Goal: Task Accomplishment & Management: Use online tool/utility

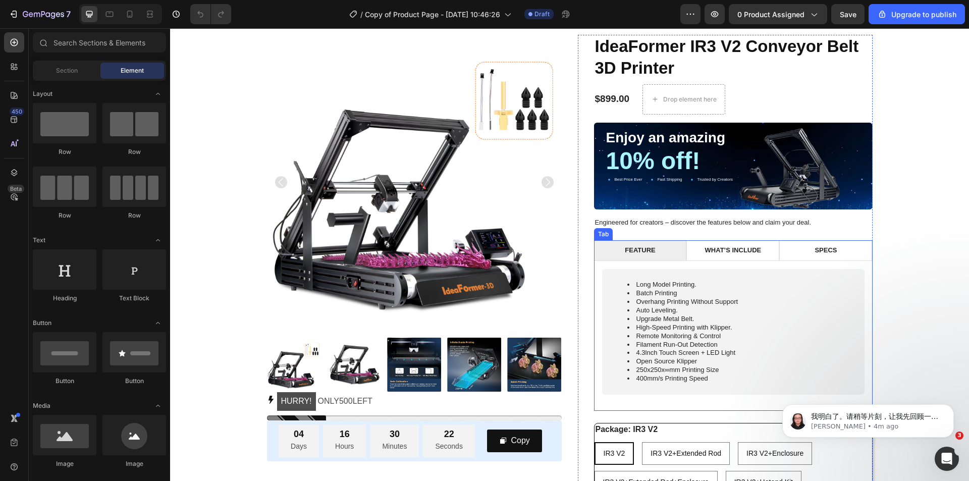
scroll to position [101, 0]
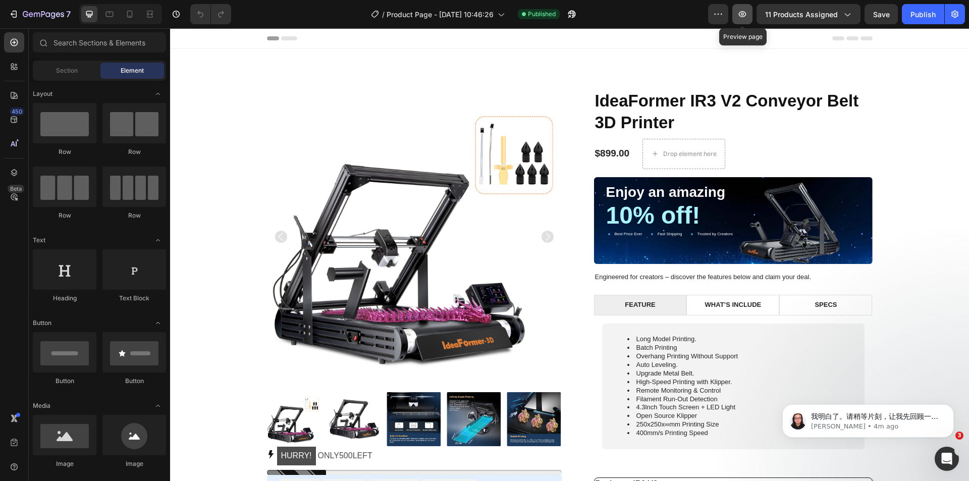
click at [744, 15] on icon "button" at bounding box center [742, 14] width 3 height 3
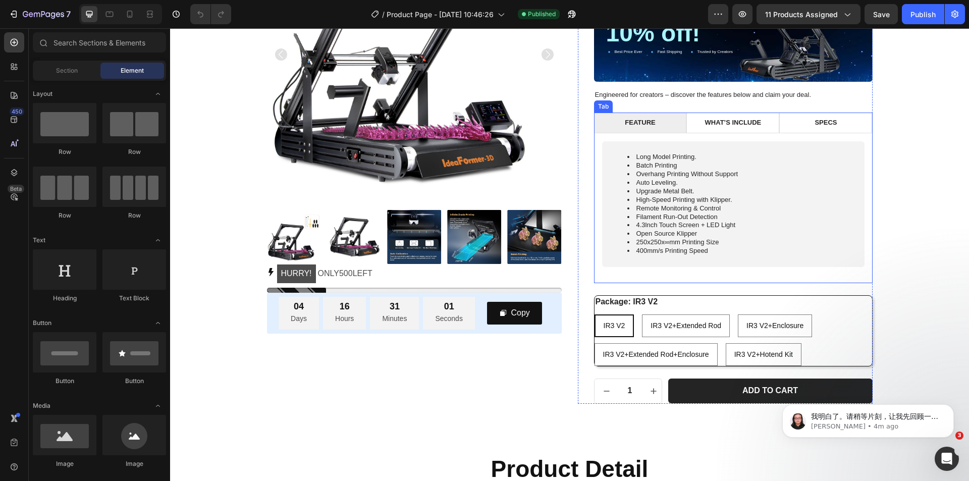
scroll to position [151, 0]
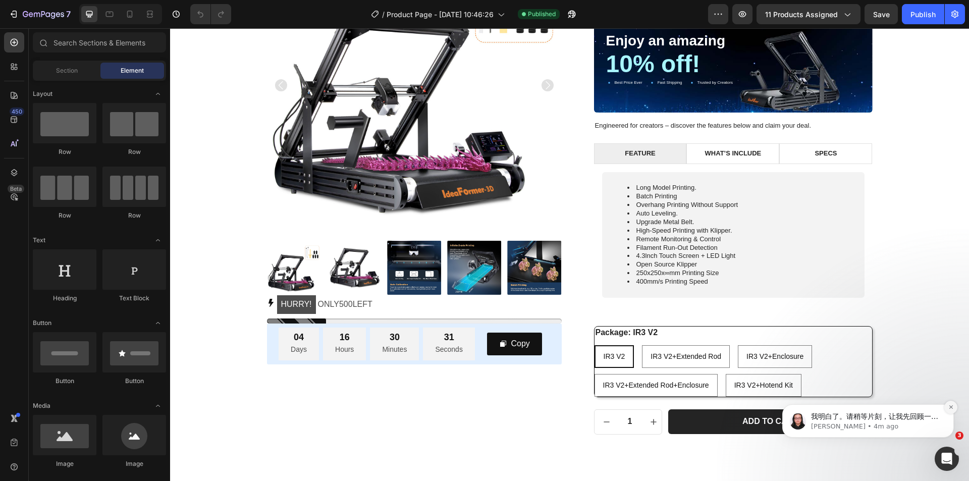
click at [949, 407] on icon "Dismiss notification" at bounding box center [951, 407] width 6 height 6
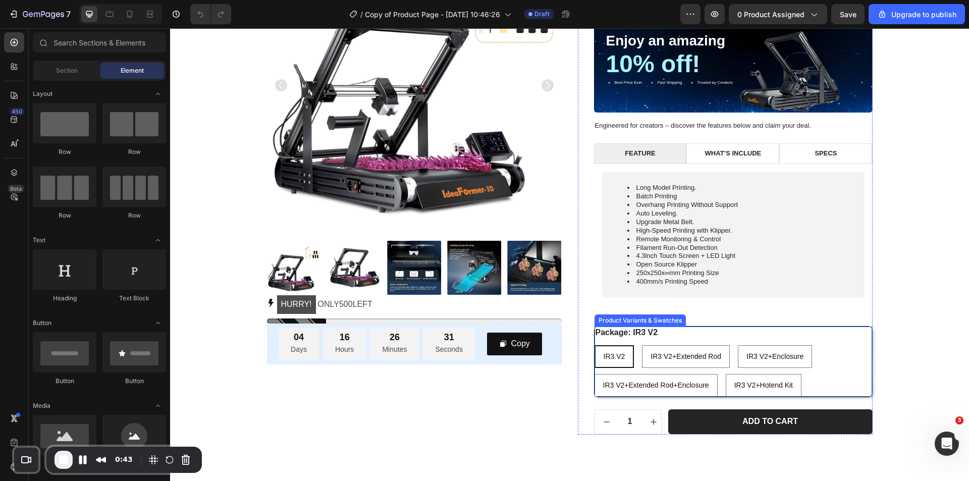
scroll to position [303, 0]
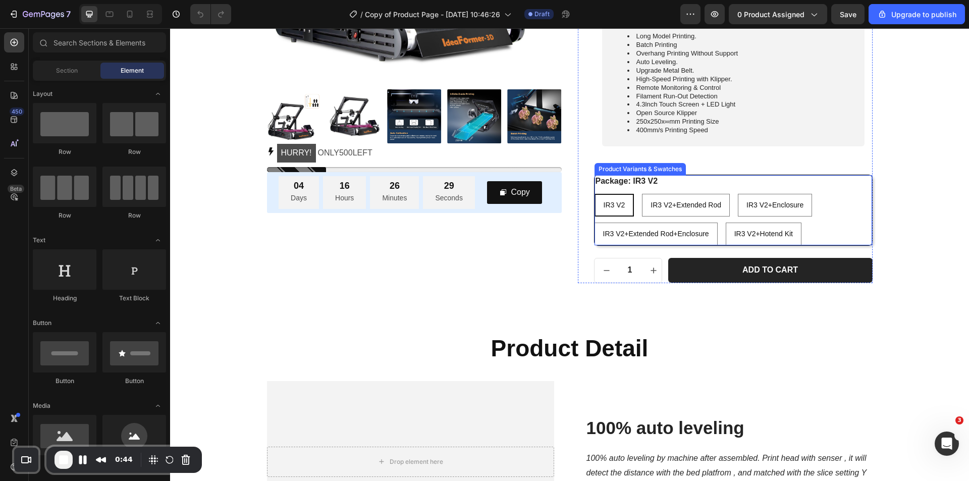
click at [688, 181] on div "Package: IR3 V2 IR3 V2 IR3 V2 IR3 V2 IR3 V2+Extended Rod IR3 V2+Extended Rod IR…" at bounding box center [732, 210] width 277 height 70
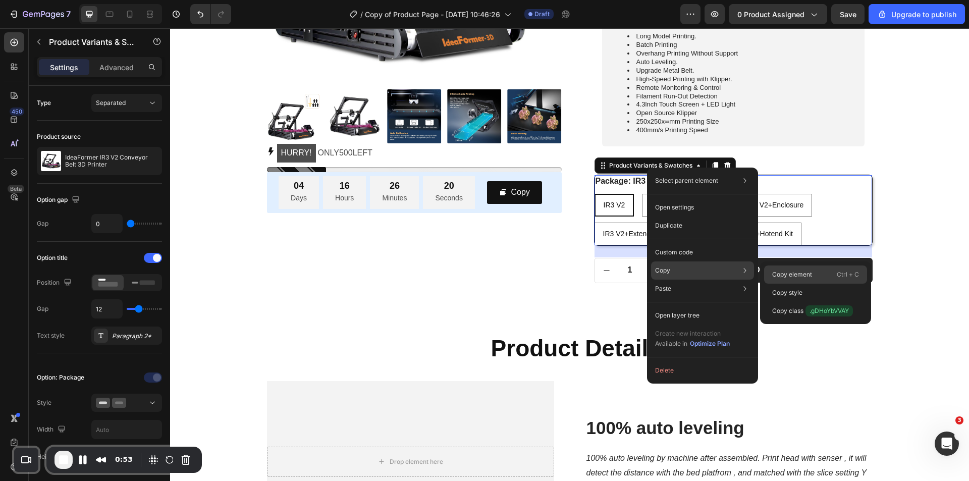
click at [788, 273] on p "Copy element" at bounding box center [792, 274] width 40 height 9
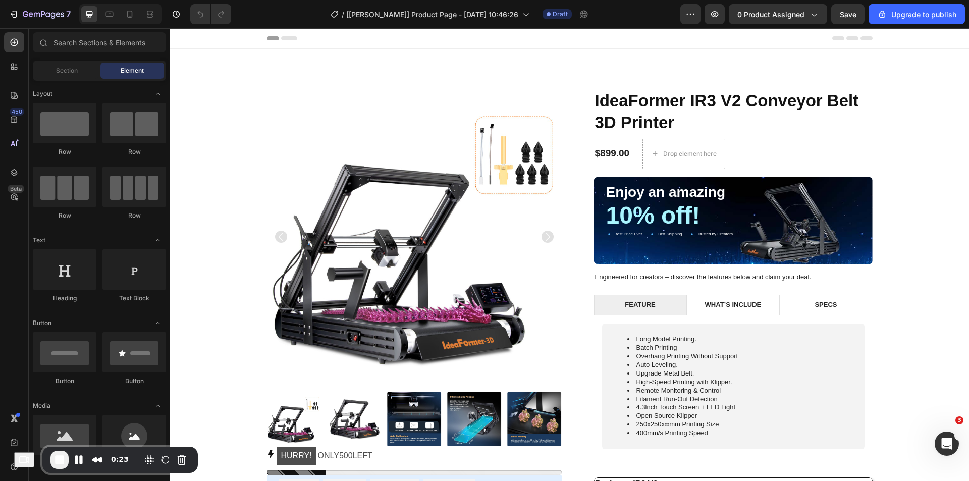
click at [716, 15] on icon "button" at bounding box center [714, 14] width 3 height 3
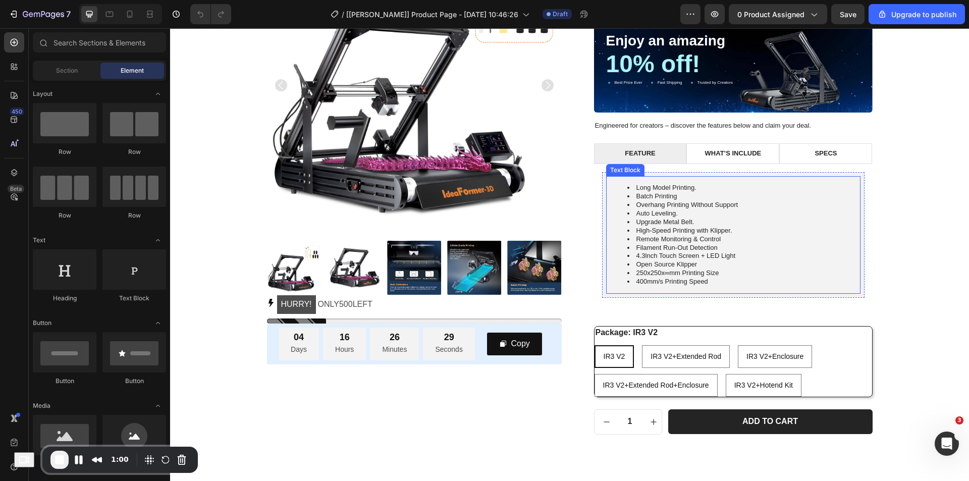
scroll to position [252, 0]
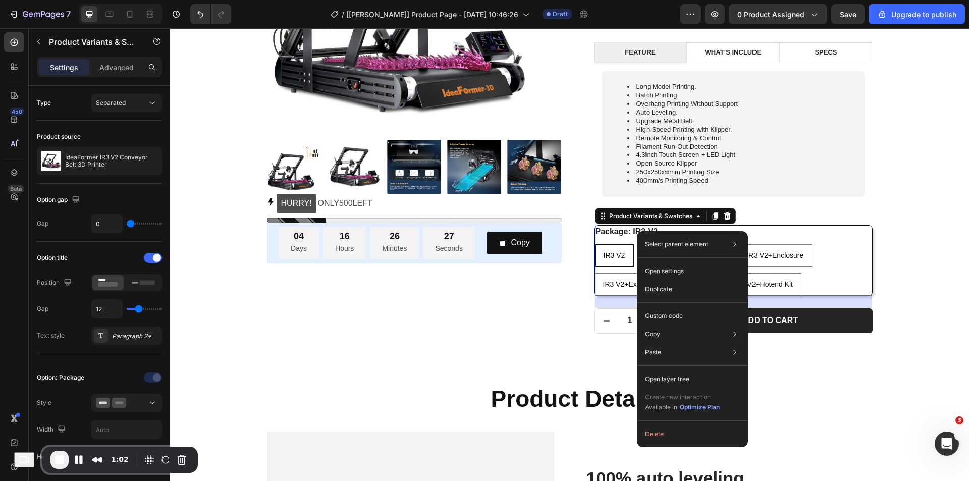
click at [618, 231] on legend "Package: IR3 V2" at bounding box center [626, 232] width 65 height 13
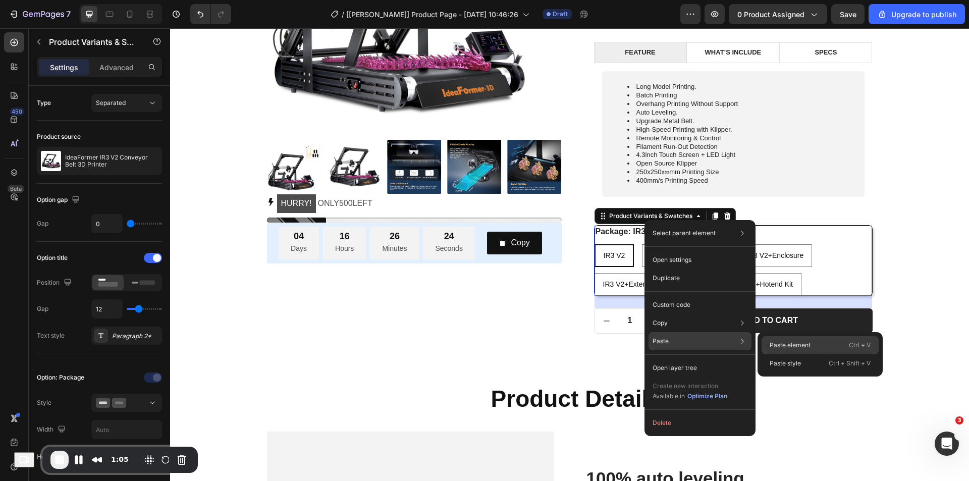
click at [785, 347] on p "Paste element" at bounding box center [789, 345] width 41 height 9
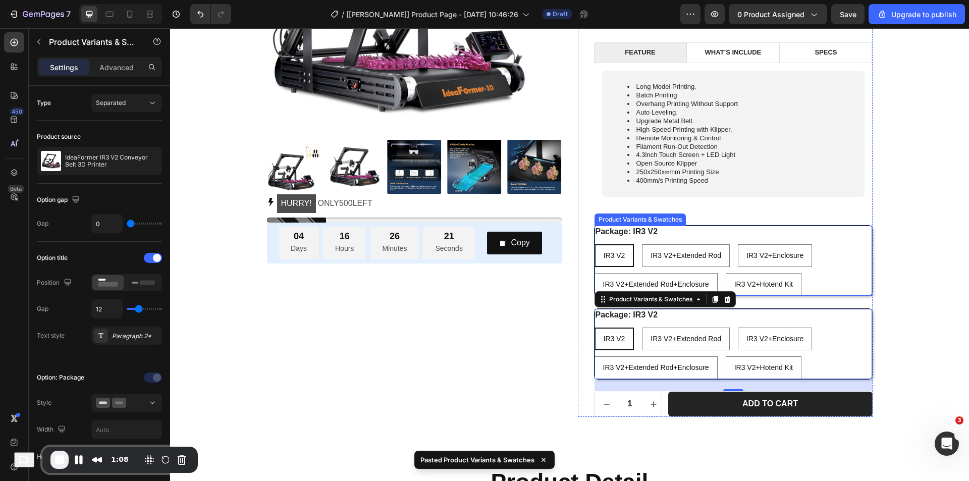
click at [781, 233] on div "Package: IR3 V2 IR3 V2 IR3 V2 IR3 V2 IR3 V2+Extended Rod IR3 V2+Extended Rod IR…" at bounding box center [732, 261] width 277 height 70
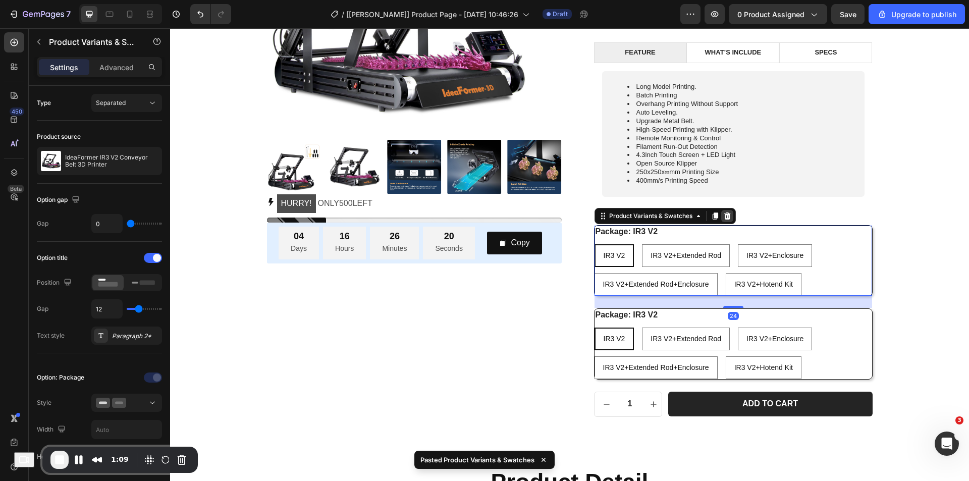
click at [723, 217] on icon at bounding box center [726, 215] width 7 height 7
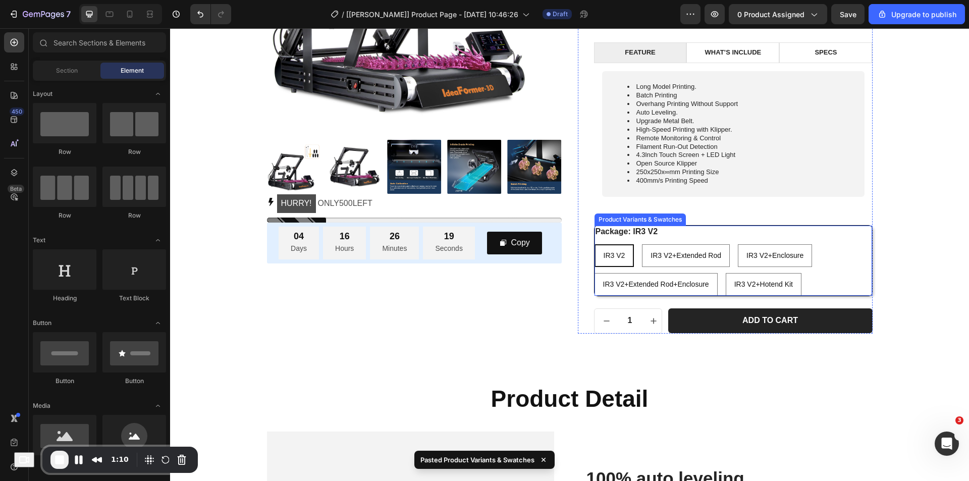
click at [635, 235] on legend "Package: IR3 V2" at bounding box center [626, 232] width 65 height 13
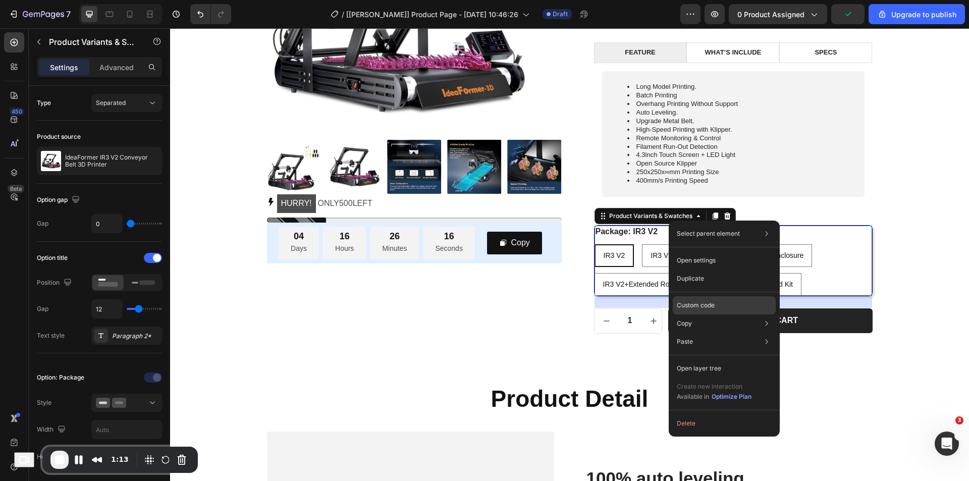
click at [692, 303] on p "Custom code" at bounding box center [696, 305] width 38 height 9
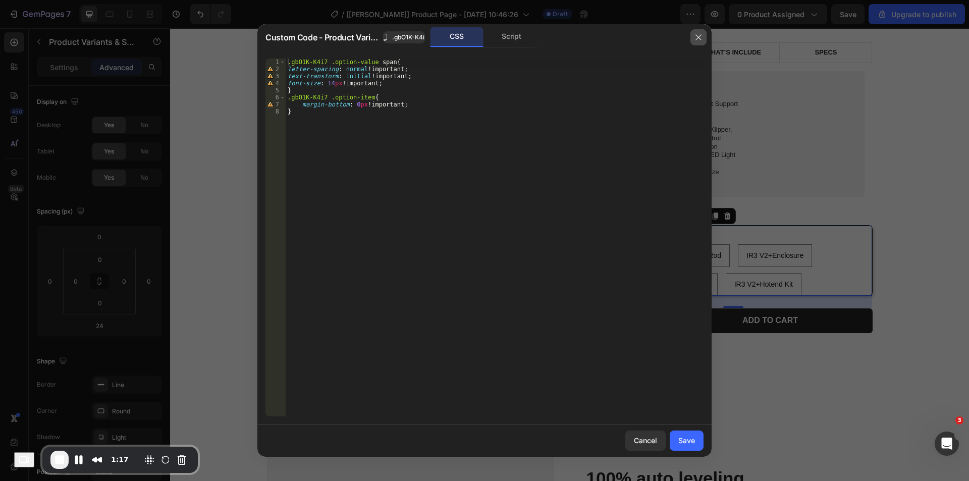
click at [697, 37] on icon "button" at bounding box center [698, 37] width 8 height 8
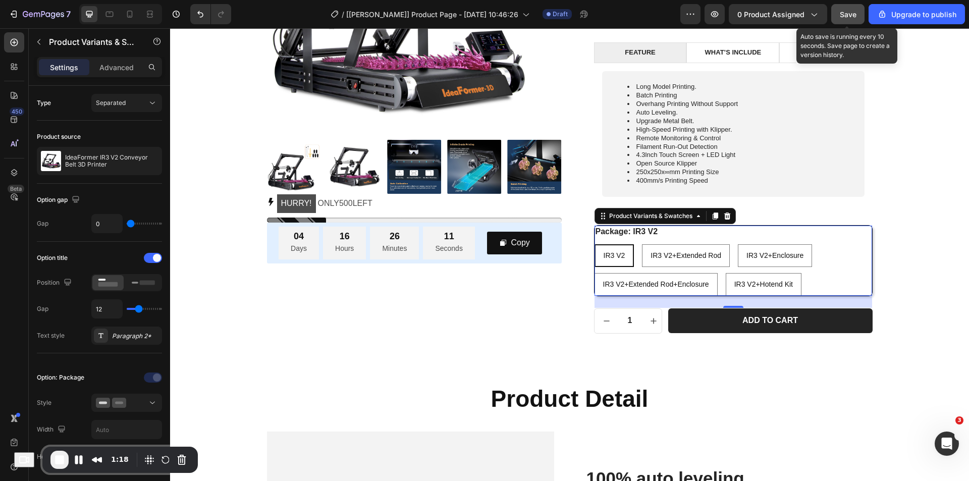
click at [845, 19] on div "Save" at bounding box center [847, 14] width 17 height 11
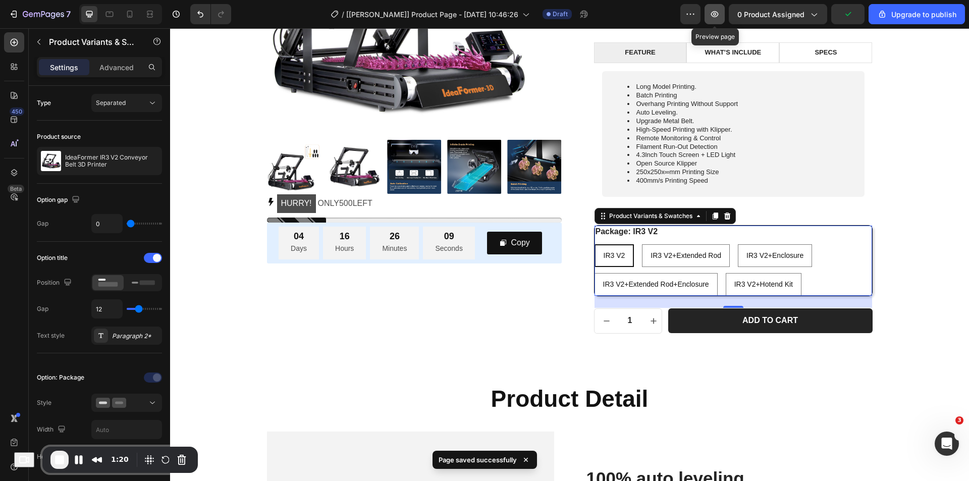
click at [716, 14] on icon "button" at bounding box center [714, 14] width 3 height 3
